Goal: Task Accomplishment & Management: Manage account settings

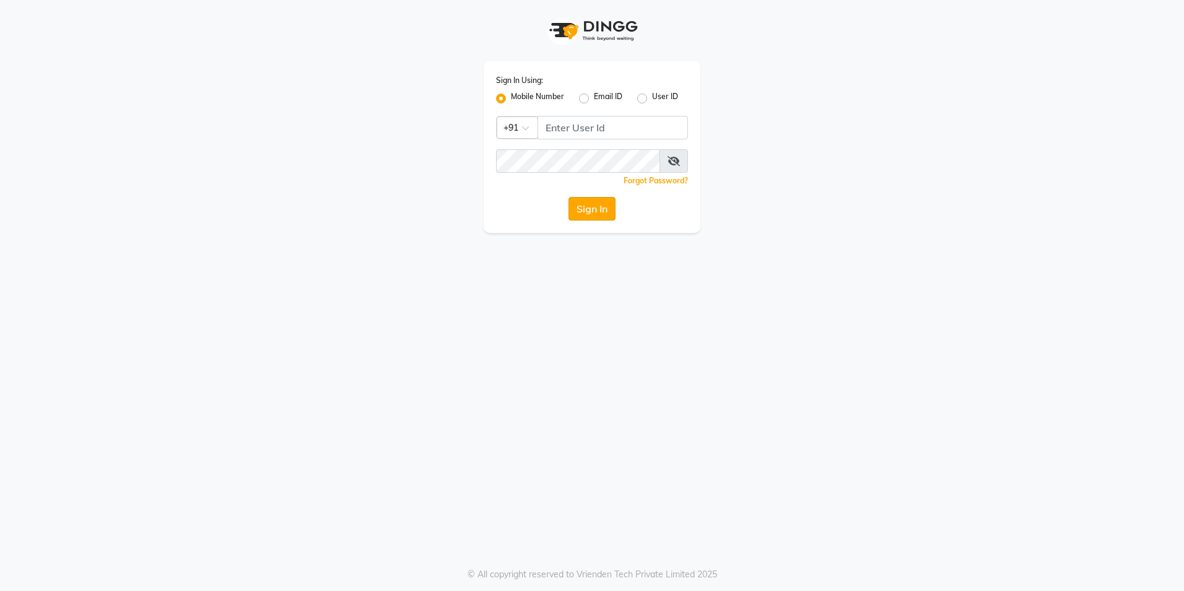
click at [592, 208] on button "Sign In" at bounding box center [592, 209] width 47 height 24
click at [589, 98] on div "Email ID" at bounding box center [600, 98] width 43 height 15
click at [653, 99] on label "User ID" at bounding box center [665, 98] width 26 height 15
click at [653, 99] on input "User ID" at bounding box center [656, 95] width 8 height 8
radio input "true"
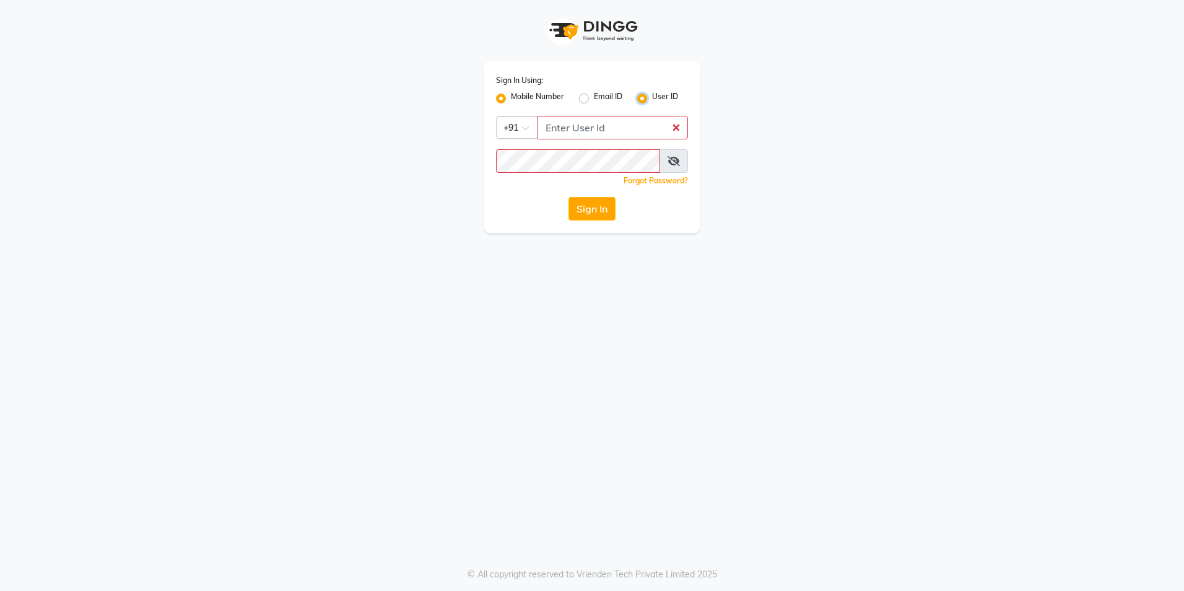
radio input "false"
click at [594, 96] on label "Email ID" at bounding box center [608, 98] width 28 height 15
click at [594, 96] on input "Email ID" at bounding box center [598, 95] width 8 height 8
radio input "true"
radio input "false"
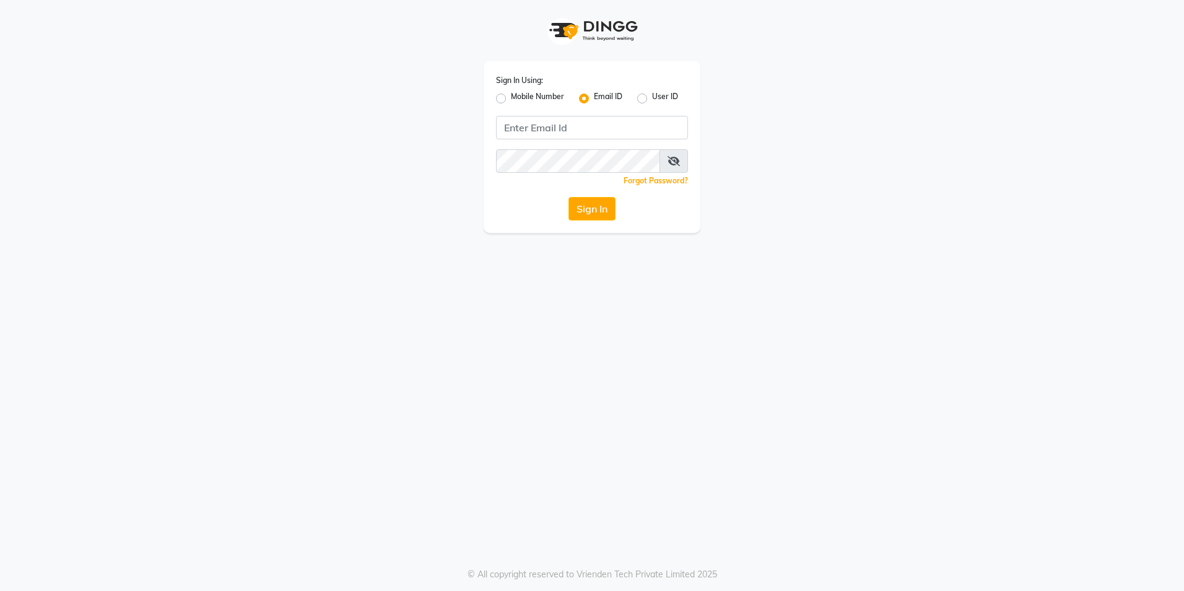
click at [511, 98] on label "Mobile Number" at bounding box center [537, 98] width 53 height 15
click at [511, 98] on input "Mobile Number" at bounding box center [515, 95] width 8 height 8
radio input "true"
radio input "false"
